Goal: Information Seeking & Learning: Learn about a topic

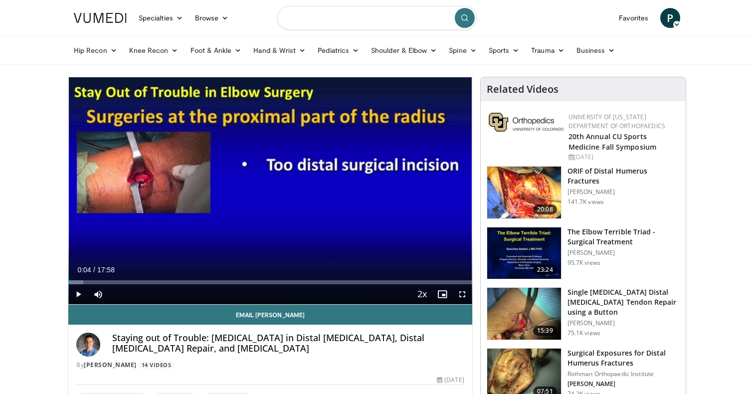
click at [366, 20] on input "Search topics, interventions" at bounding box center [376, 18] width 199 height 24
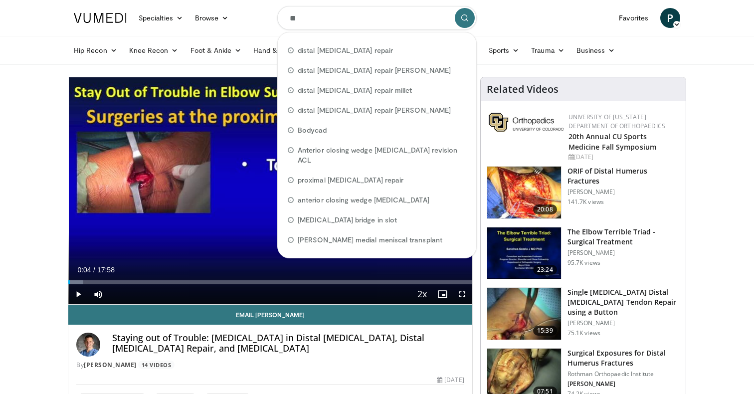
type input "*"
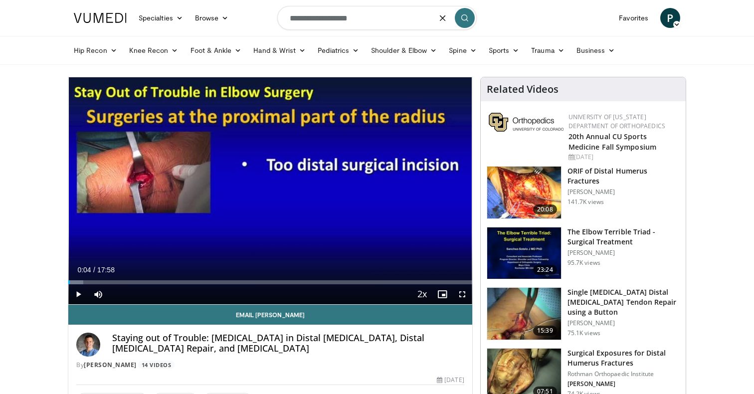
type input "**********"
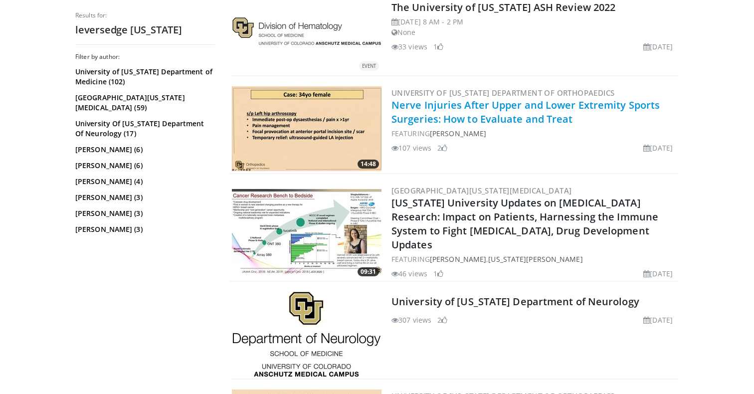
scroll to position [614, 0]
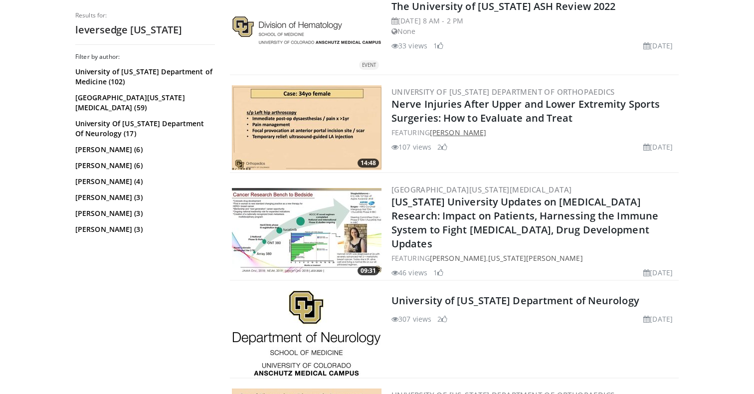
click at [479, 130] on link "Fraser Leversedge" at bounding box center [458, 132] width 56 height 9
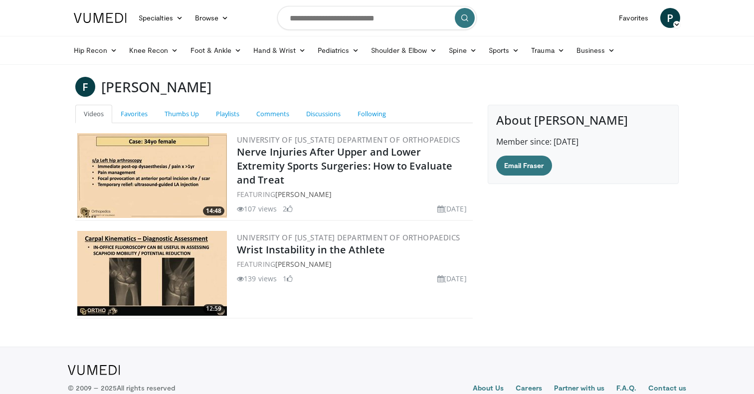
click at [211, 193] on img at bounding box center [152, 175] width 150 height 85
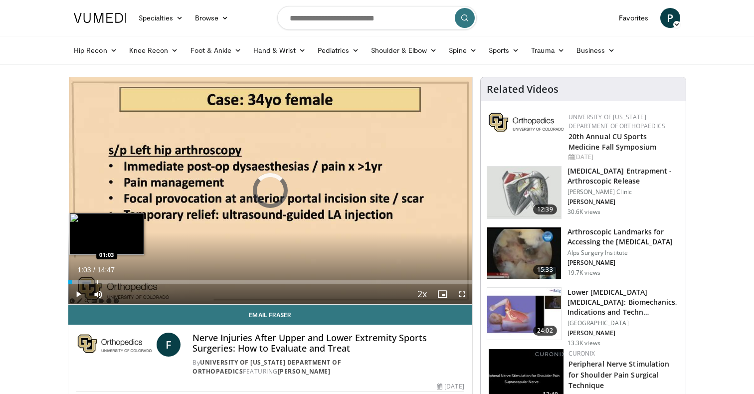
click at [97, 280] on div "Loaded : 5.58% 00:07 01:03" at bounding box center [270, 279] width 404 height 9
click at [111, 280] on div "Progress Bar" at bounding box center [110, 282] width 1 height 4
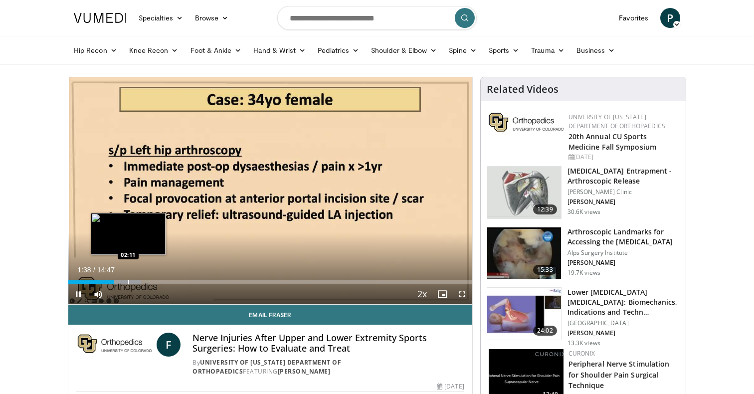
click at [128, 279] on div "Loaded : 18.05% 01:39 02:11" at bounding box center [270, 279] width 404 height 9
click at [137, 282] on div "Progress Bar" at bounding box center [137, 282] width 1 height 4
click at [143, 282] on div "Progress Bar" at bounding box center [143, 282] width 1 height 4
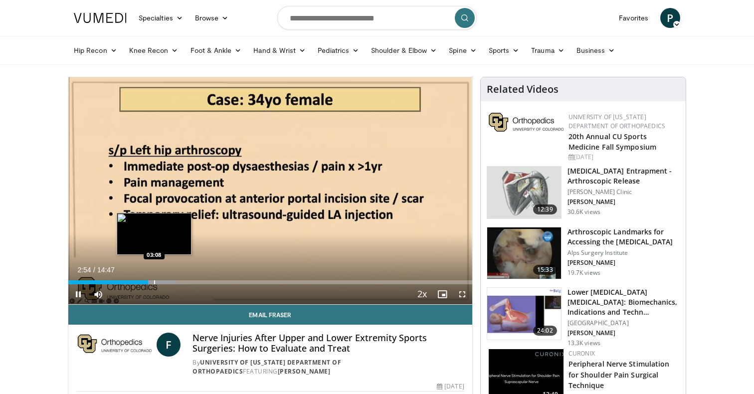
click at [154, 282] on div "Progress Bar" at bounding box center [154, 282] width 1 height 4
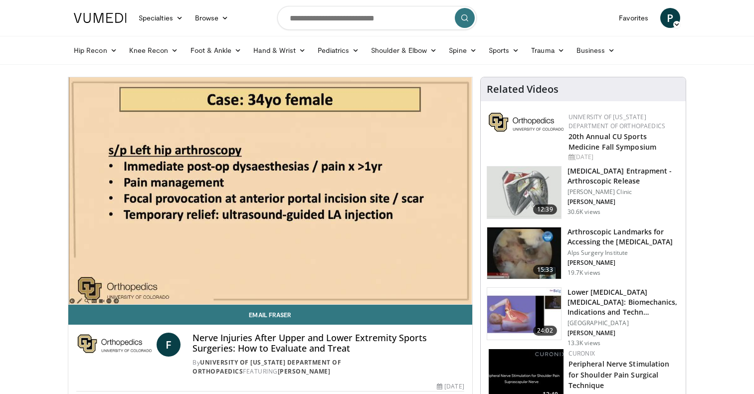
click at [162, 281] on div "10 seconds Tap to unmute" at bounding box center [270, 190] width 404 height 227
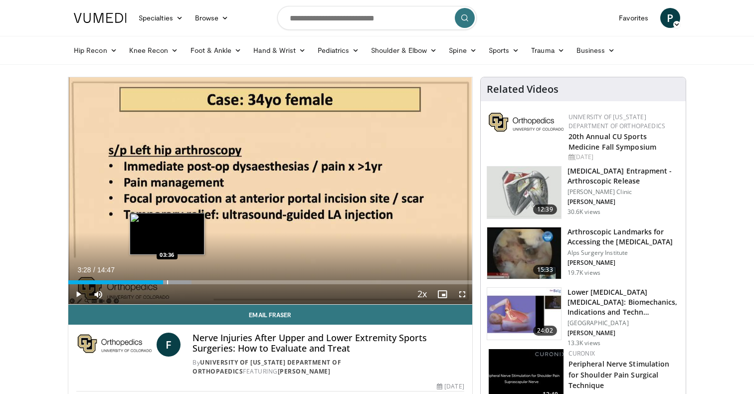
click at [167, 281] on div "Progress Bar" at bounding box center [167, 282] width 1 height 4
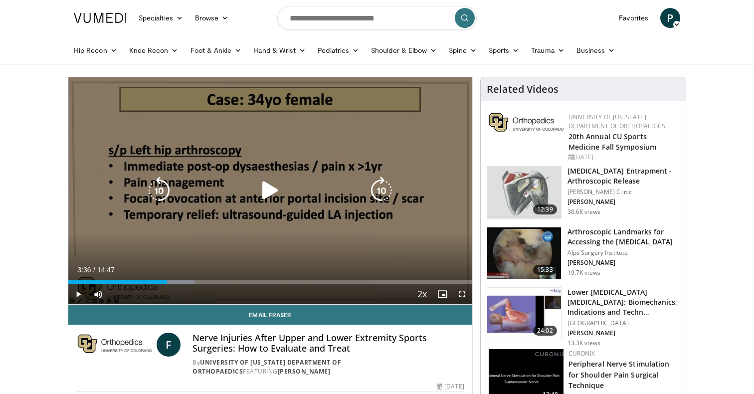
click at [193, 227] on div "10 seconds Tap to unmute" at bounding box center [270, 190] width 404 height 227
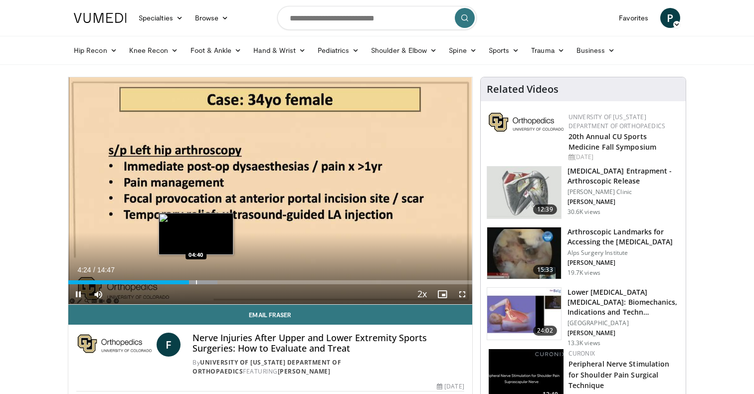
click at [196, 280] on div "Progress Bar" at bounding box center [196, 282] width 1 height 4
click at [206, 280] on div "Progress Bar" at bounding box center [206, 282] width 1 height 4
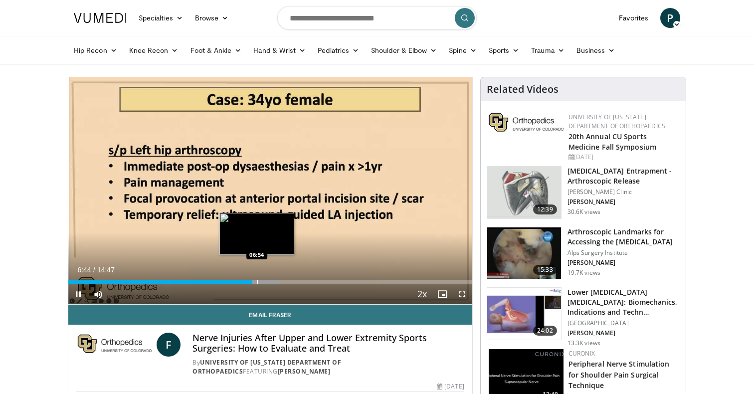
click at [256, 279] on div "Loaded : 52.53% 06:44 06:54" at bounding box center [270, 279] width 404 height 9
click at [267, 280] on div "Progress Bar" at bounding box center [266, 282] width 1 height 4
click at [271, 280] on div "Progress Bar" at bounding box center [271, 282] width 1 height 4
click at [275, 280] on div "Progress Bar" at bounding box center [275, 282] width 1 height 4
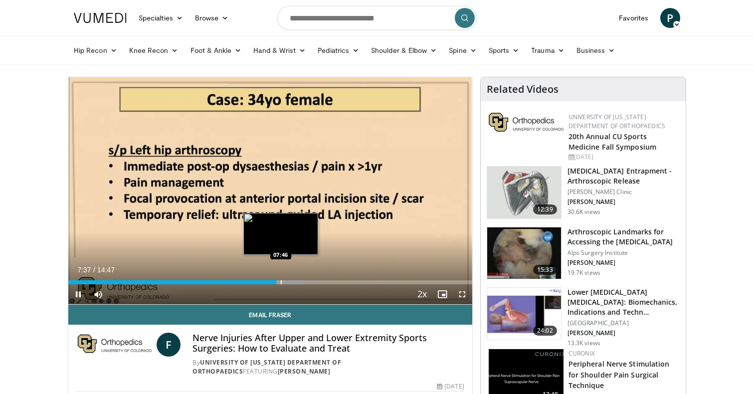
click at [281, 278] on div "Loaded : 58.65% 07:37 07:46" at bounding box center [270, 279] width 404 height 9
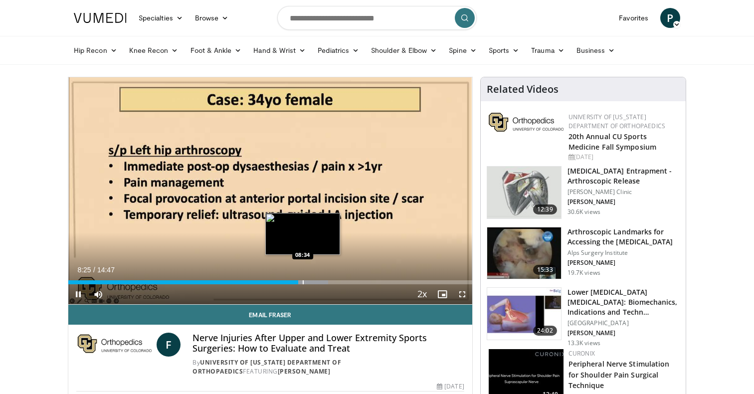
click at [303, 280] on div "Progress Bar" at bounding box center [303, 282] width 1 height 4
click at [308, 280] on div "Progress Bar" at bounding box center [308, 282] width 1 height 4
click at [316, 283] on div "Progress Bar" at bounding box center [316, 282] width 1 height 4
click at [322, 283] on div "Progress Bar" at bounding box center [322, 282] width 1 height 4
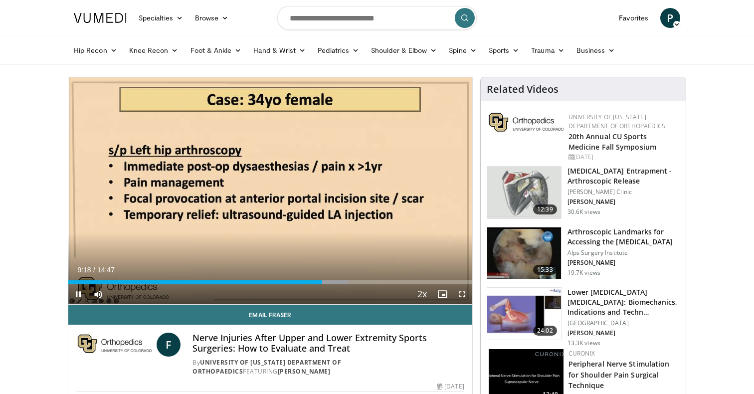
click at [327, 284] on div "Current Time 9:18 / Duration 14:47 Pause Skip Backward Skip Forward Mute Loaded…" at bounding box center [270, 294] width 404 height 20
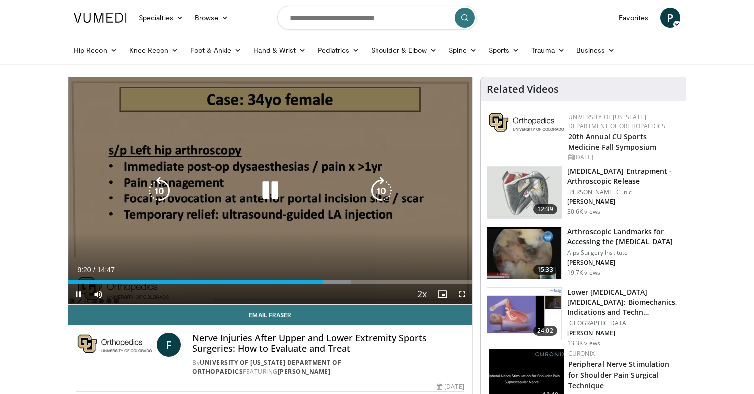
click at [334, 280] on div "Progress Bar" at bounding box center [330, 282] width 42 height 4
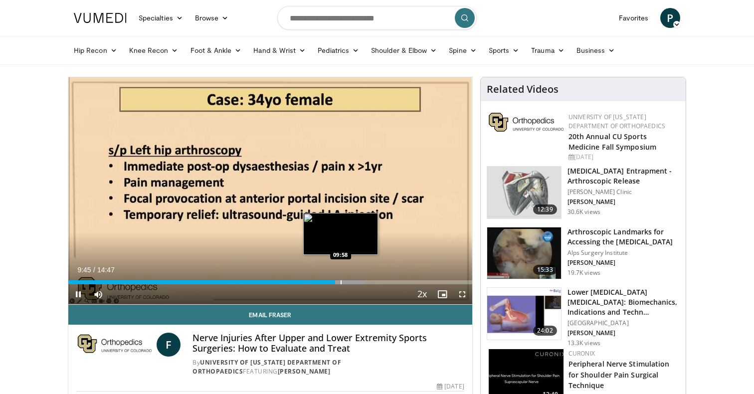
click at [341, 280] on div "Loaded : 73.32% 09:46 09:58" at bounding box center [270, 279] width 404 height 9
click at [348, 280] on div "Progress Bar" at bounding box center [348, 282] width 1 height 4
click at [358, 282] on div "Progress Bar" at bounding box center [358, 282] width 1 height 4
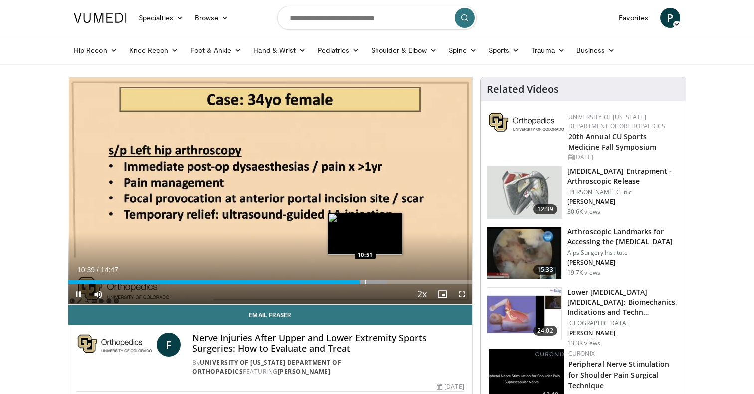
click at [365, 282] on div "Progress Bar" at bounding box center [365, 282] width 1 height 4
click at [372, 282] on div "10 seconds Tap to unmute" at bounding box center [270, 190] width 404 height 227
click at [378, 281] on div "Progress Bar" at bounding box center [378, 282] width 1 height 4
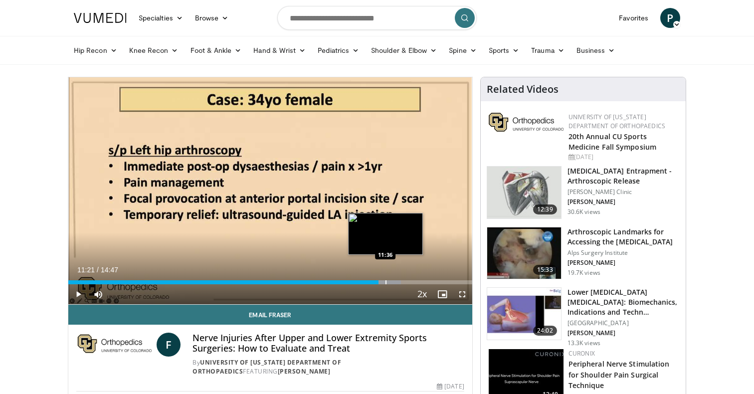
click at [385, 279] on div "Loaded : 82.34% 11:21 11:36" at bounding box center [270, 279] width 404 height 9
click at [389, 278] on div "Loaded : 85.72% 11:36 11:45" at bounding box center [270, 279] width 404 height 9
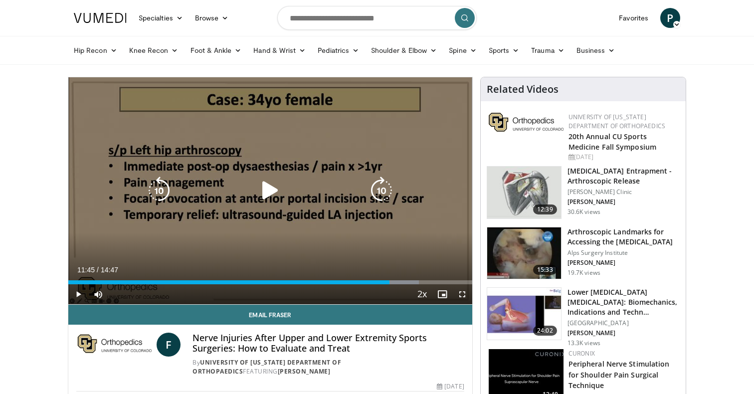
click at [359, 201] on div "10 seconds Tap to unmute" at bounding box center [270, 190] width 404 height 227
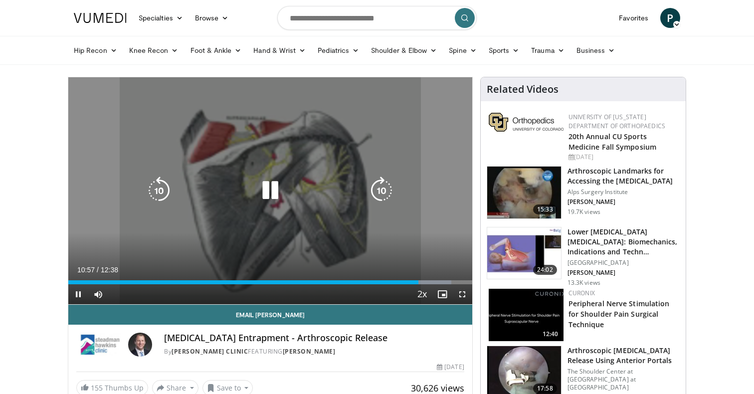
click at [262, 186] on icon "Video Player" at bounding box center [270, 191] width 28 height 28
